Goal: Task Accomplishment & Management: Use online tool/utility

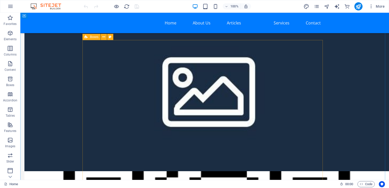
scroll to position [535, 0]
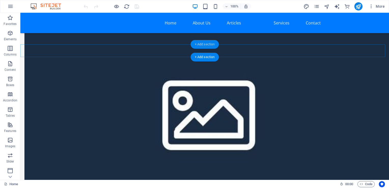
click at [205, 45] on div "+ Add section" at bounding box center [205, 44] width 28 height 9
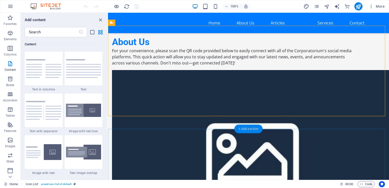
scroll to position [463, 0]
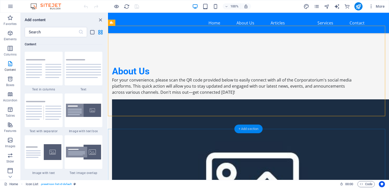
click at [248, 129] on div "+ Add section" at bounding box center [249, 129] width 28 height 9
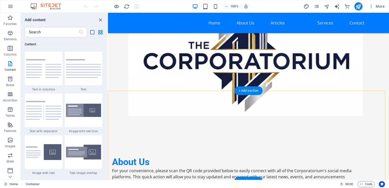
scroll to position [361, 0]
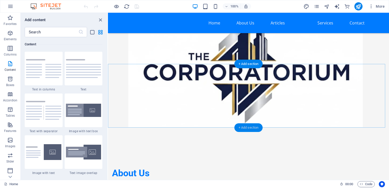
click at [249, 127] on div "+ Add section" at bounding box center [249, 127] width 28 height 9
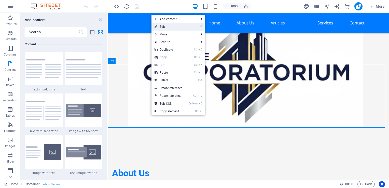
click at [170, 25] on link "⏎ Edit" at bounding box center [169, 27] width 34 height 8
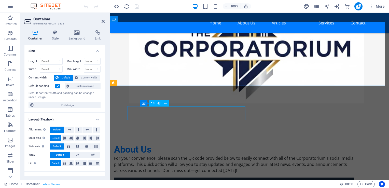
scroll to position [412, 0]
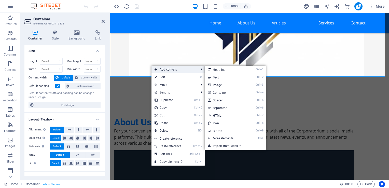
click at [175, 68] on span "Add content" at bounding box center [175, 70] width 46 height 8
click at [216, 129] on link "Ctrl 9 Button" at bounding box center [226, 131] width 42 height 8
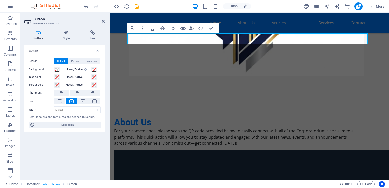
drag, startPoint x: 159, startPoint y: 39, endPoint x: 150, endPoint y: 41, distance: 9.8
drag, startPoint x: 151, startPoint y: 39, endPoint x: 140, endPoint y: 38, distance: 11.8
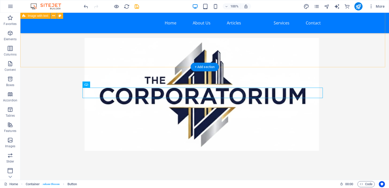
scroll to position [335, 0]
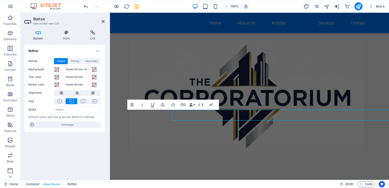
click at [106, 114] on div "Button Style Link Button Design Default Primary Secondary Background Hover/Acti…" at bounding box center [64, 103] width 88 height 154
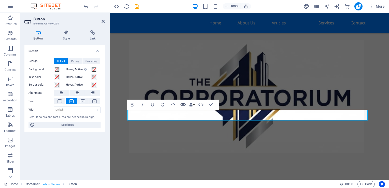
click at [183, 105] on icon "button" at bounding box center [183, 105] width 6 height 6
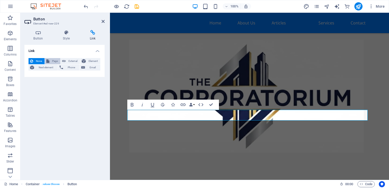
click at [57, 62] on span "Page" at bounding box center [55, 61] width 8 height 6
select select
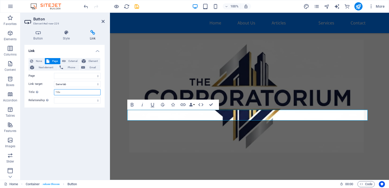
click at [63, 91] on input "Title Additional link description, should not be the same as the link text. The…" at bounding box center [77, 92] width 47 height 6
drag, startPoint x: 67, startPoint y: 91, endPoint x: 42, endPoint y: 92, distance: 25.7
click at [42, 92] on div "Title Additional link description, should not be the same as the link text. The…" at bounding box center [65, 92] width 72 height 6
drag, startPoint x: 64, startPoint y: 92, endPoint x: 49, endPoint y: 92, distance: 15.5
click at [49, 92] on div "Title Additional link description, should not be the same as the link text. The…" at bounding box center [65, 92] width 72 height 6
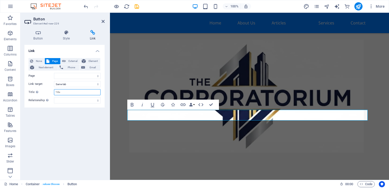
click at [59, 92] on input "Title Additional link description, should not be the same as the link text. The…" at bounding box center [77, 92] width 47 height 6
click at [65, 92] on input "Title Additional link description, should not be the same as the link text. The…" at bounding box center [77, 92] width 47 height 6
click at [88, 101] on select "alternate author bookmark external help license next nofollow noreferrer noopen…" at bounding box center [77, 100] width 47 height 6
select select "next"
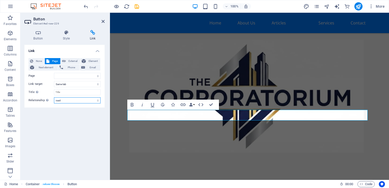
click at [54, 97] on select "alternate author bookmark external help license next nofollow noreferrer noopen…" at bounding box center [77, 100] width 47 height 6
select select
click at [67, 93] on input "Title Additional link description, should not be the same as the link text. The…" at bounding box center [77, 92] width 47 height 6
type input "Hu"
select select
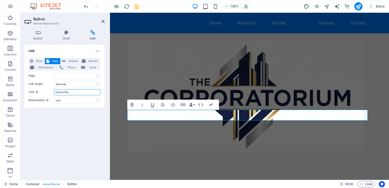
type input "Human Resp"
select select
type input "Human Reso"
select select
type input "Human Resources"
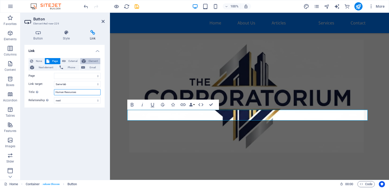
select select
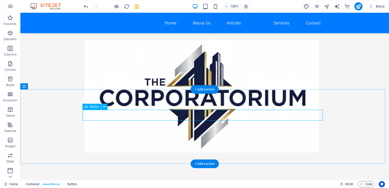
click at [95, 106] on span "Button" at bounding box center [94, 106] width 9 height 3
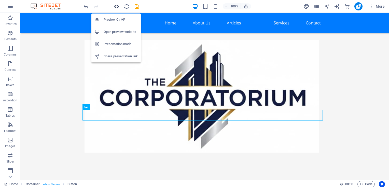
click at [116, 5] on icon "button" at bounding box center [117, 7] width 6 height 6
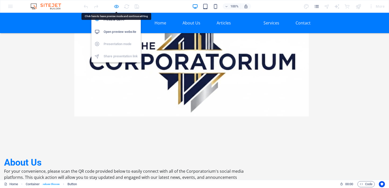
drag, startPoint x: 107, startPoint y: 100, endPoint x: 116, endPoint y: 6, distance: 93.9
click at [116, 6] on icon "button" at bounding box center [117, 7] width 6 height 6
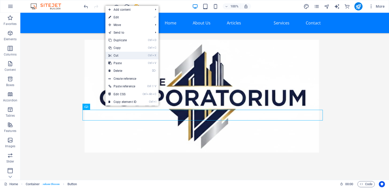
click at [123, 58] on link "Ctrl X Cut" at bounding box center [122, 56] width 34 height 8
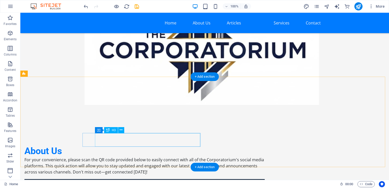
scroll to position [412, 0]
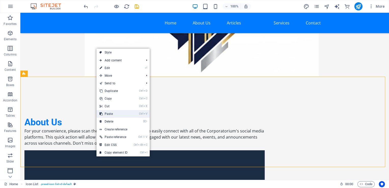
click at [113, 115] on link "Ctrl V Paste" at bounding box center [114, 114] width 34 height 8
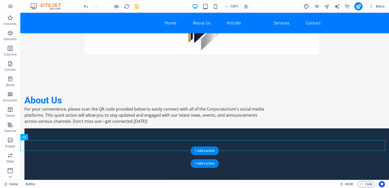
scroll to position [443, 0]
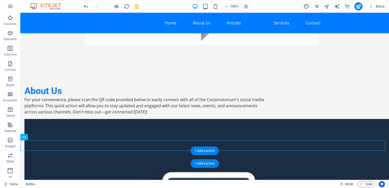
drag, startPoint x: 62, startPoint y: 174, endPoint x: 84, endPoint y: 155, distance: 29.0
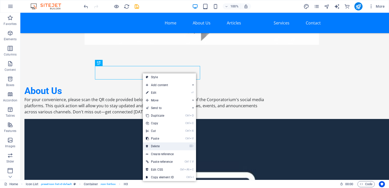
click at [160, 145] on link "⌦ Delete" at bounding box center [160, 146] width 34 height 8
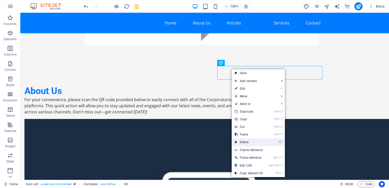
click at [250, 141] on link "⌦ Delete" at bounding box center [249, 142] width 34 height 8
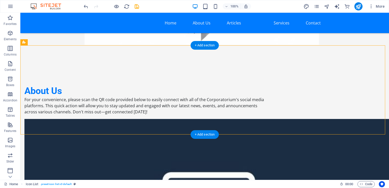
drag, startPoint x: 329, startPoint y: 119, endPoint x: 211, endPoint y: 79, distance: 124.6
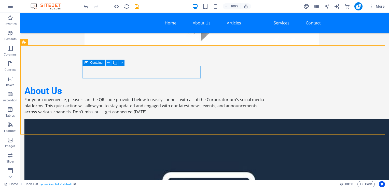
click at [106, 63] on button at bounding box center [109, 63] width 6 height 6
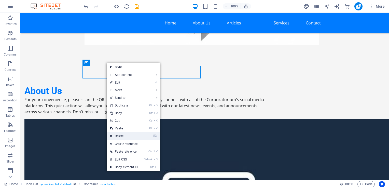
click at [120, 135] on link "⌦ Delete" at bounding box center [124, 136] width 34 height 8
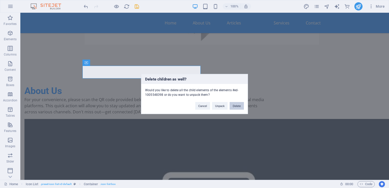
click at [237, 104] on button "Delete" at bounding box center [237, 106] width 14 height 8
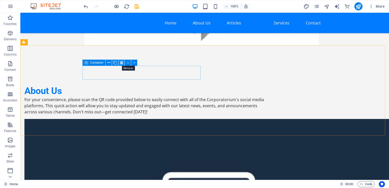
click at [120, 63] on icon at bounding box center [121, 62] width 3 height 5
click at [121, 62] on icon at bounding box center [121, 62] width 3 height 5
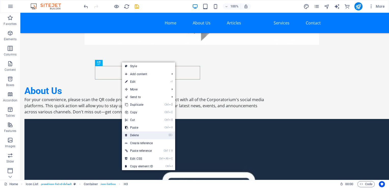
click at [142, 135] on link "⌦ Delete" at bounding box center [139, 135] width 34 height 8
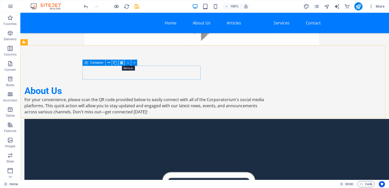
click at [122, 62] on icon at bounding box center [121, 62] width 3 height 5
click at [122, 63] on icon at bounding box center [121, 62] width 3 height 5
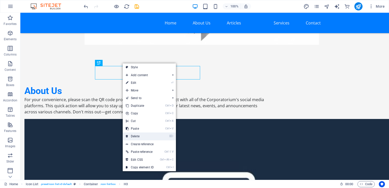
click at [136, 134] on link "⌦ Delete" at bounding box center [140, 136] width 34 height 8
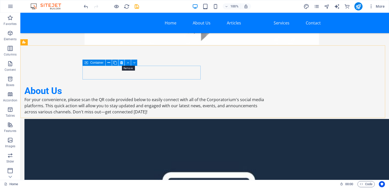
click at [122, 62] on icon at bounding box center [121, 62] width 3 height 5
click at [121, 63] on icon at bounding box center [121, 62] width 3 height 5
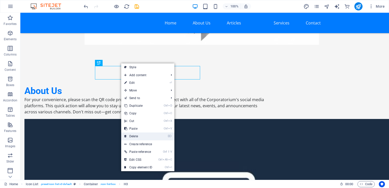
click at [137, 135] on link "⌦ Delete" at bounding box center [138, 136] width 34 height 8
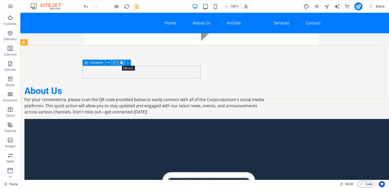
click at [120, 63] on icon at bounding box center [121, 62] width 3 height 5
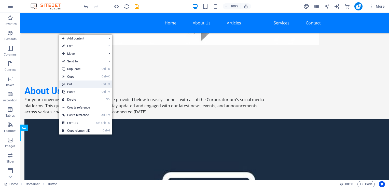
click at [73, 85] on link "Ctrl X Cut" at bounding box center [76, 84] width 34 height 8
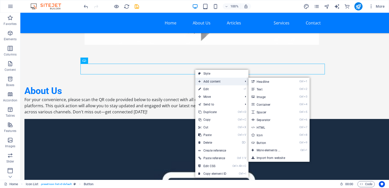
click at [213, 80] on span "Add content" at bounding box center [218, 82] width 46 height 8
drag, startPoint x: 268, startPoint y: 142, endPoint x: 158, endPoint y: 129, distance: 110.8
click at [268, 142] on link "Ctrl 9 Button" at bounding box center [270, 143] width 42 height 8
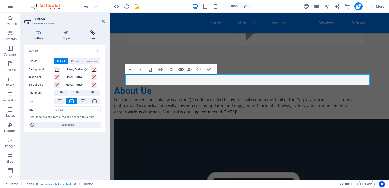
click at [97, 33] on icon at bounding box center [93, 32] width 24 height 5
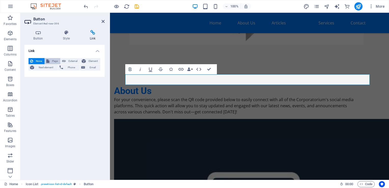
click at [55, 61] on span "Page" at bounding box center [55, 61] width 8 height 6
select select
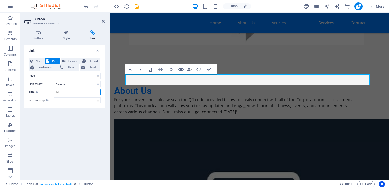
click at [65, 91] on input "Title Additional link description, should not be the same as the link text. The…" at bounding box center [77, 92] width 47 height 6
type input "Acco"
select select
type input "Accounts"
select select
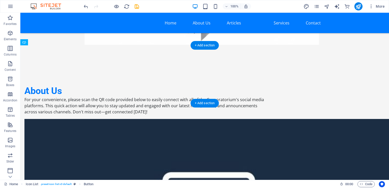
drag, startPoint x: 98, startPoint y: 80, endPoint x: 158, endPoint y: 71, distance: 60.5
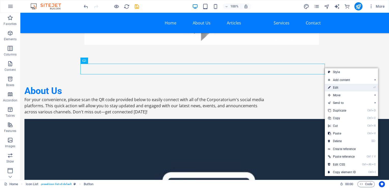
click at [338, 86] on link "⏎ Edit" at bounding box center [342, 88] width 34 height 8
select select
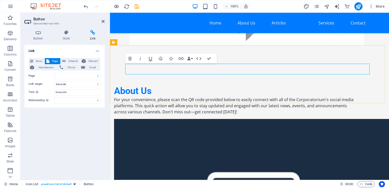
drag, startPoint x: 359, startPoint y: 68, endPoint x: 229, endPoint y: 64, distance: 129.2
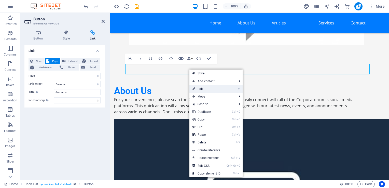
click at [205, 88] on link "⏎ Edit" at bounding box center [206, 89] width 34 height 8
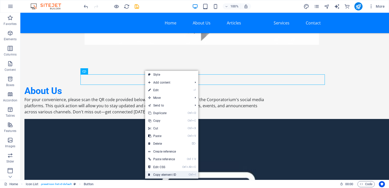
click at [168, 175] on link "Ctrl I Copy element ID" at bounding box center [162, 175] width 34 height 8
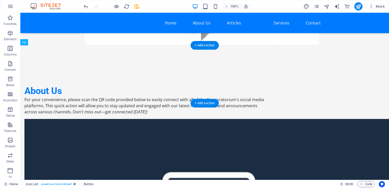
drag, startPoint x: 120, startPoint y: 82, endPoint x: 148, endPoint y: 74, distance: 28.7
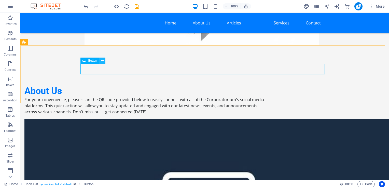
click at [102, 60] on icon at bounding box center [102, 60] width 3 height 5
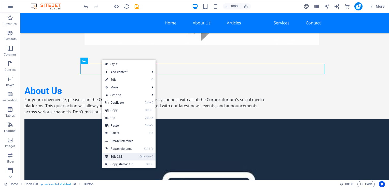
click at [122, 156] on link "Ctrl Alt C Edit CSS" at bounding box center [119, 157] width 34 height 8
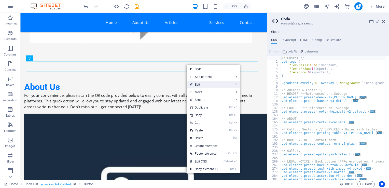
click at [203, 85] on link "⏎ Edit" at bounding box center [204, 85] width 34 height 8
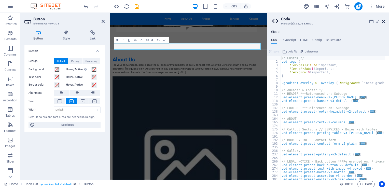
click at [382, 22] on icon at bounding box center [383, 21] width 3 height 4
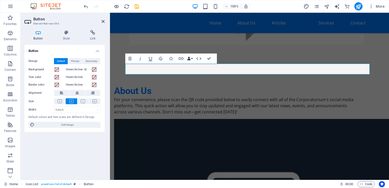
click at [191, 60] on button "Data Bindings" at bounding box center [189, 58] width 7 height 10
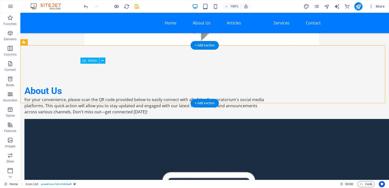
drag, startPoint x: 325, startPoint y: 71, endPoint x: 257, endPoint y: 73, distance: 68.8
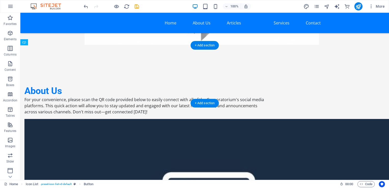
drag, startPoint x: 92, startPoint y: 79, endPoint x: 150, endPoint y: 74, distance: 57.5
drag, startPoint x: 125, startPoint y: 78, endPoint x: 152, endPoint y: 66, distance: 29.2
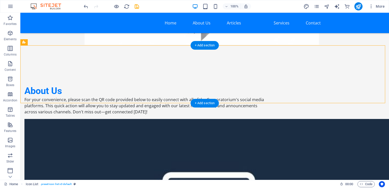
drag, startPoint x: 142, startPoint y: 94, endPoint x: 101, endPoint y: 71, distance: 47.1
